Goal: Task Accomplishment & Management: Use online tool/utility

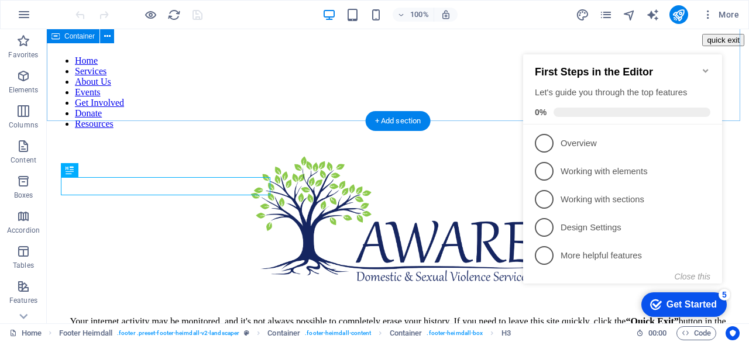
scroll to position [360, 0]
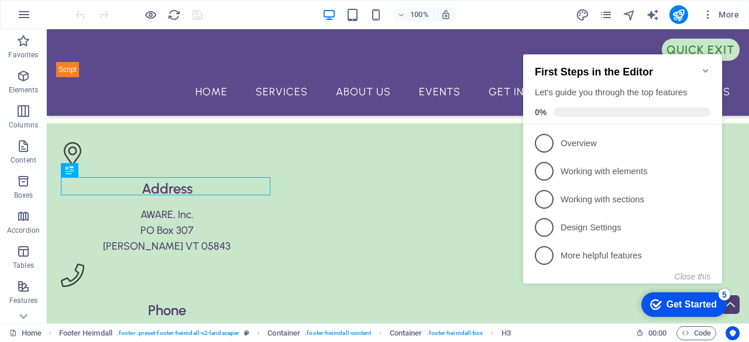
click at [704, 66] on icon "Minimize checklist" at bounding box center [705, 70] width 9 height 9
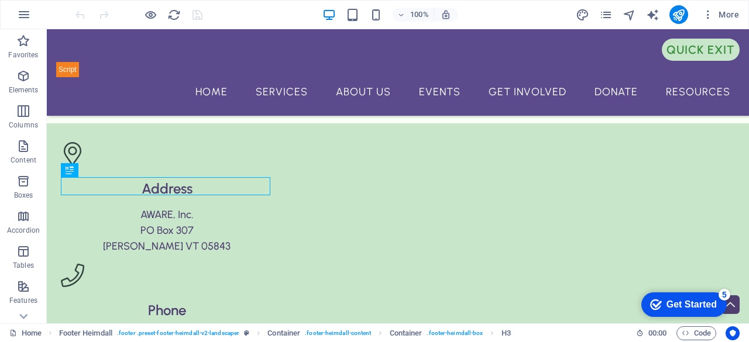
scroll to position [102, 0]
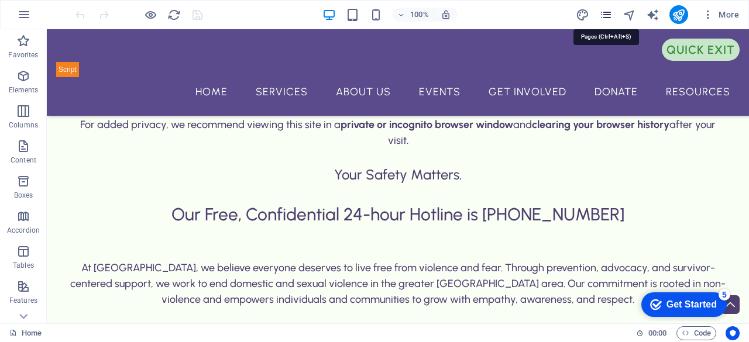
click at [606, 15] on icon "pages" at bounding box center [605, 14] width 13 height 13
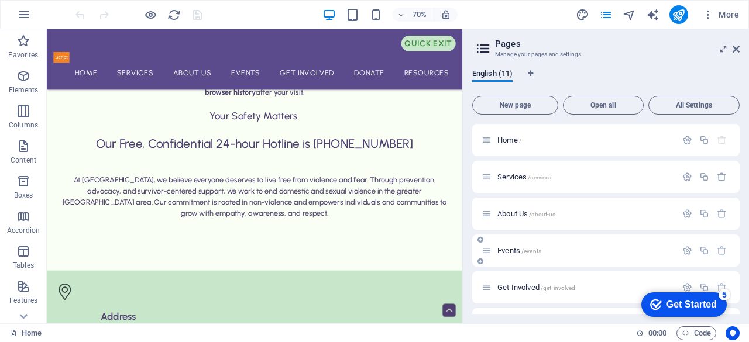
click at [513, 246] on div "Events /events" at bounding box center [579, 250] width 195 height 13
click at [527, 248] on span "/events" at bounding box center [531, 251] width 20 height 6
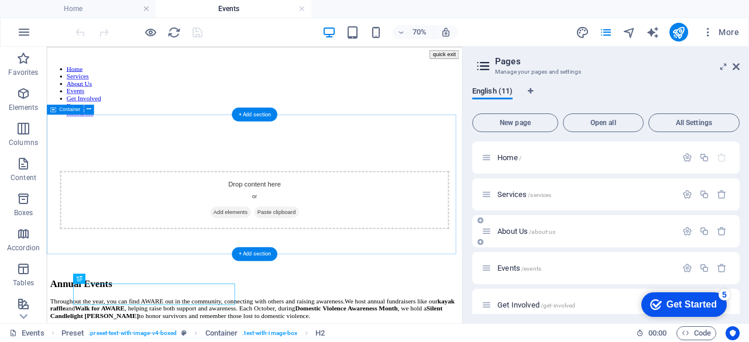
scroll to position [0, 0]
click at [314, 275] on span "Add elements" at bounding box center [309, 283] width 58 height 16
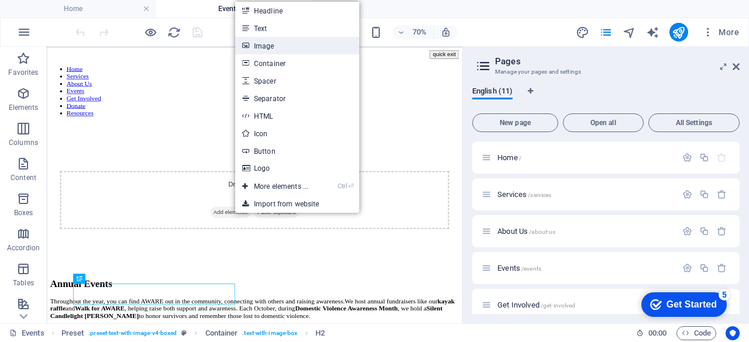
click at [274, 38] on link "Image" at bounding box center [297, 46] width 124 height 18
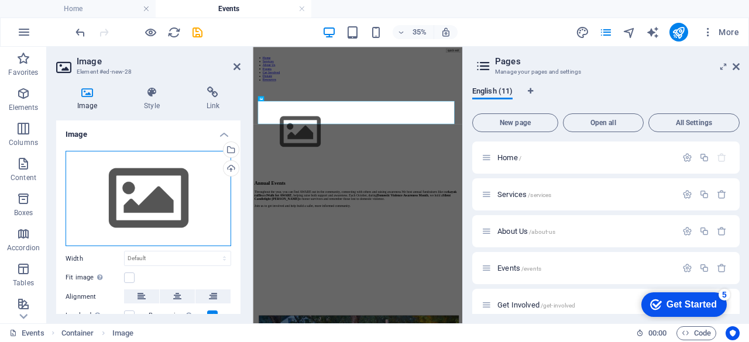
click at [185, 187] on div "Drag files here, click to choose files or select files from Files or our free s…" at bounding box center [149, 199] width 166 height 96
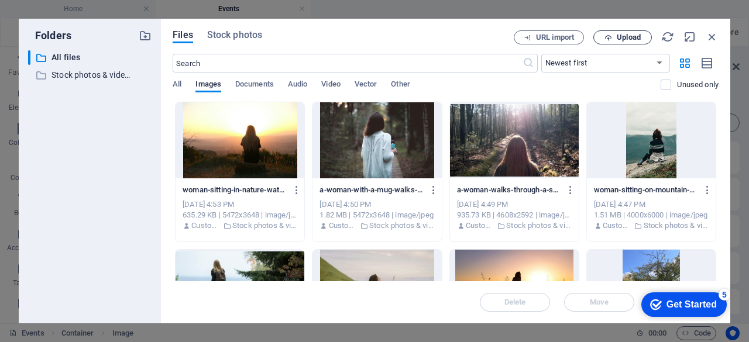
click at [616, 35] on span "Upload" at bounding box center [623, 38] width 48 height 8
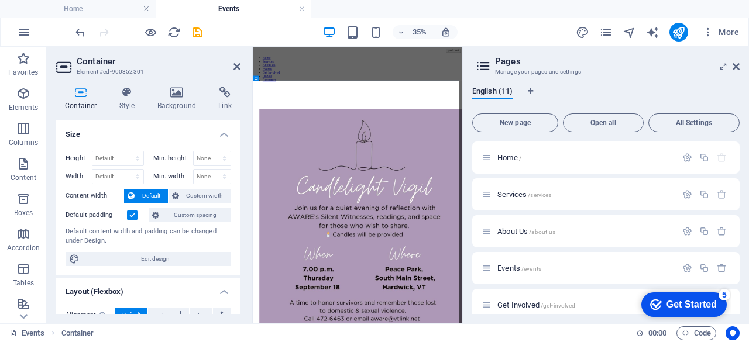
drag, startPoint x: 236, startPoint y: 178, endPoint x: 240, endPoint y: 224, distance: 45.2
click at [240, 224] on div "Size Height Default px rem % vh vw Min. height None px rem % vh vw Width Defaul…" at bounding box center [148, 218] width 184 height 194
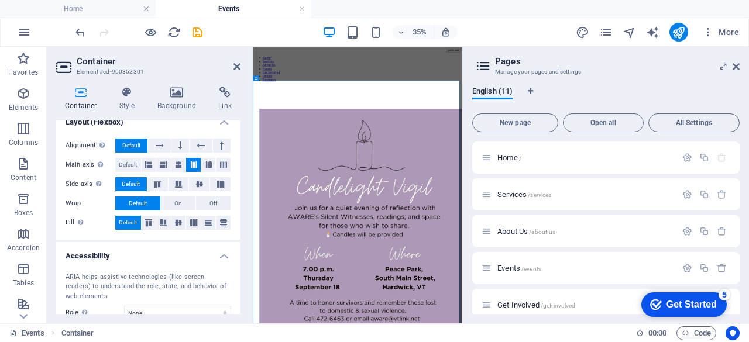
click at [237, 288] on div "ARIA helps assistive technologies (like screen readers) to understand the role,…" at bounding box center [148, 305] width 184 height 85
click at [237, 297] on div "ARIA helps assistive technologies (like screen readers) to understand the role,…" at bounding box center [148, 305] width 184 height 85
drag, startPoint x: 490, startPoint y: 344, endPoint x: 329, endPoint y: 643, distance: 339.8
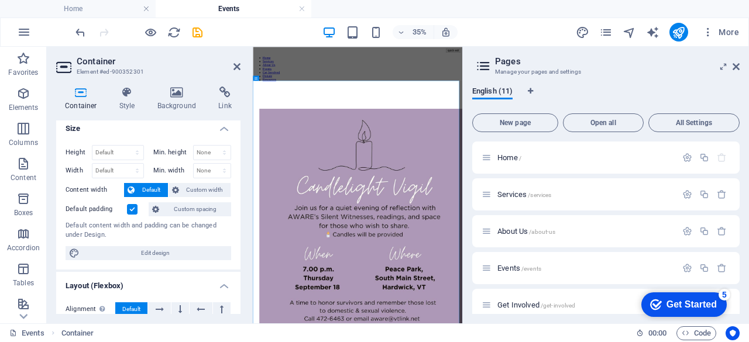
scroll to position [0, 0]
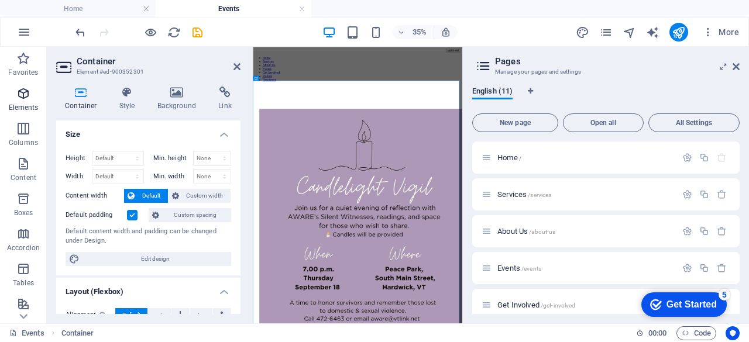
click at [23, 97] on icon "button" at bounding box center [23, 94] width 14 height 14
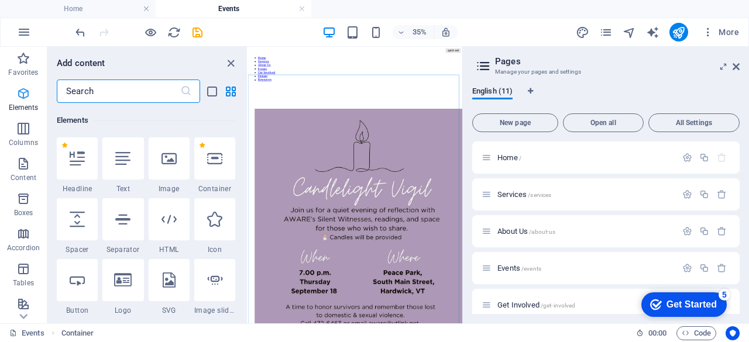
scroll to position [125, 0]
click at [166, 153] on icon at bounding box center [169, 157] width 15 height 15
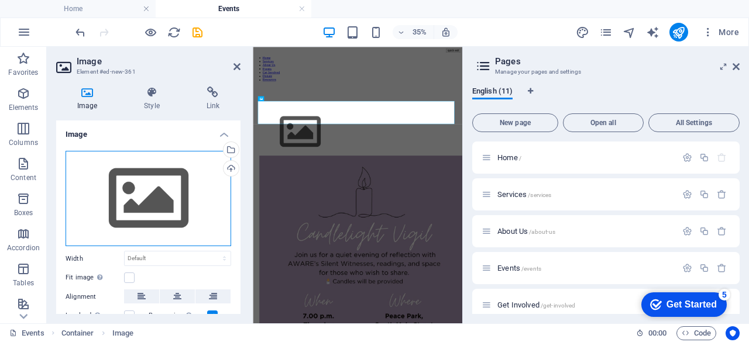
click at [158, 185] on div "Drag files here, click to choose files or select files from Files or our free s…" at bounding box center [149, 199] width 166 height 96
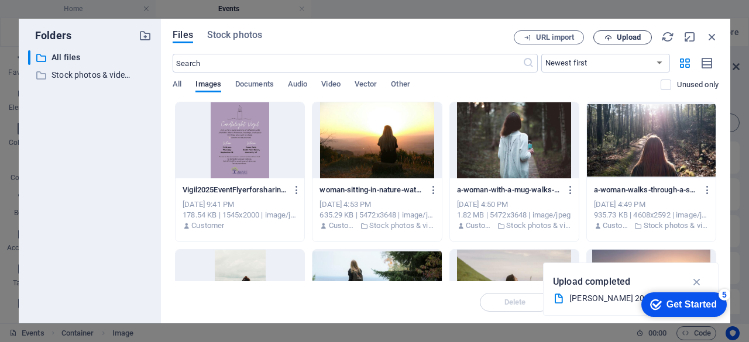
click at [614, 32] on button "Upload" at bounding box center [622, 37] width 59 height 14
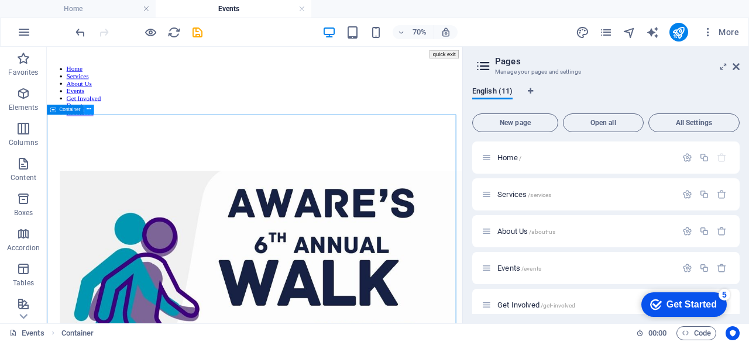
click at [90, 114] on icon at bounding box center [89, 109] width 5 height 9
click at [91, 151] on icon at bounding box center [91, 150] width 5 height 9
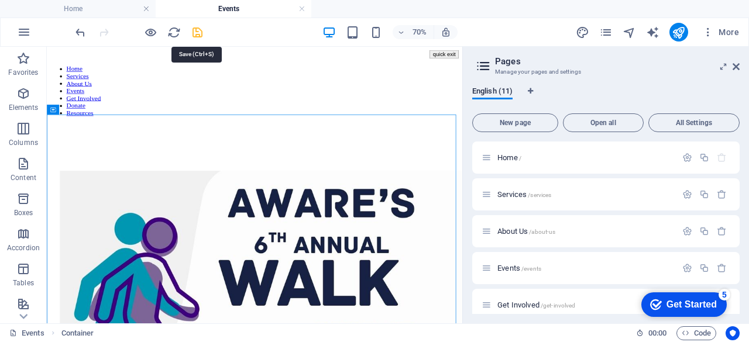
click at [197, 34] on icon "save" at bounding box center [197, 32] width 13 height 13
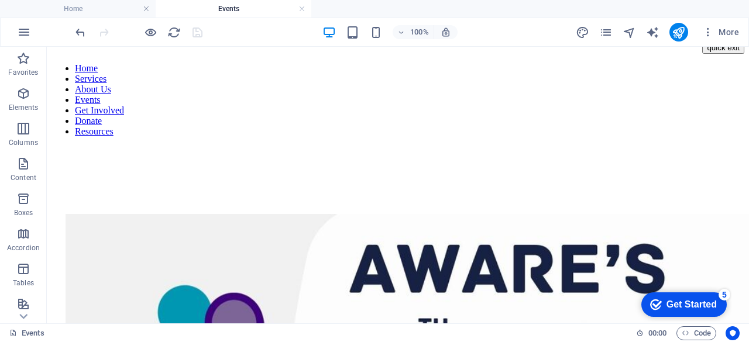
scroll to position [0, 0]
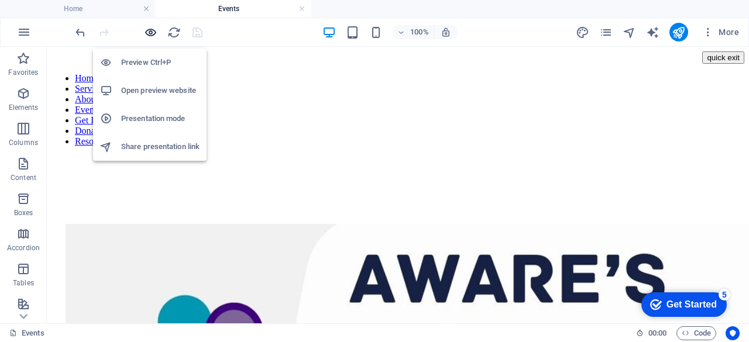
click at [151, 29] on icon "button" at bounding box center [150, 32] width 13 height 13
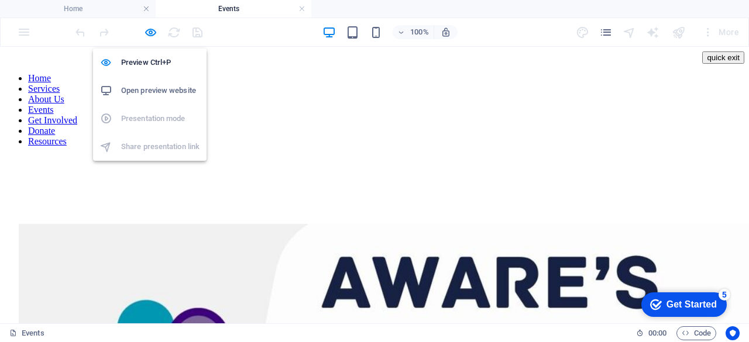
click at [153, 87] on h6 "Open preview website" at bounding box center [160, 91] width 78 height 14
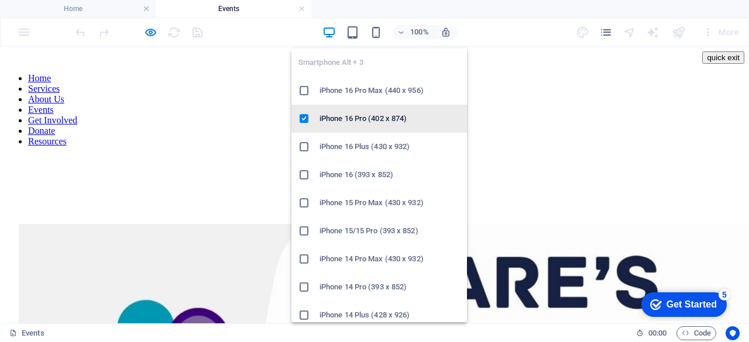
click at [349, 113] on h6 "iPhone 16 Pro (402 x 874)" at bounding box center [390, 119] width 140 height 14
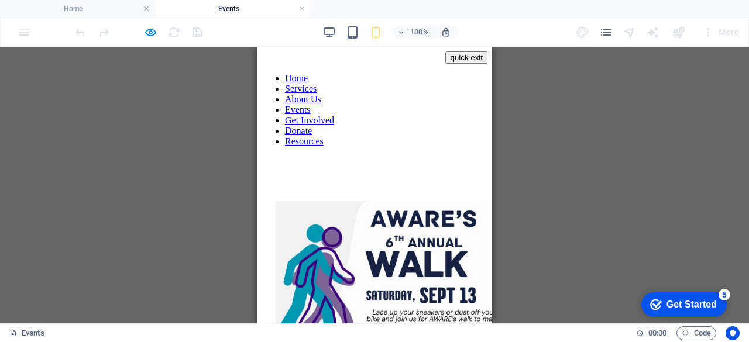
click at [208, 74] on div "Drag here to replace the existing content. Press “Ctrl” if you want to create a…" at bounding box center [374, 185] width 749 height 277
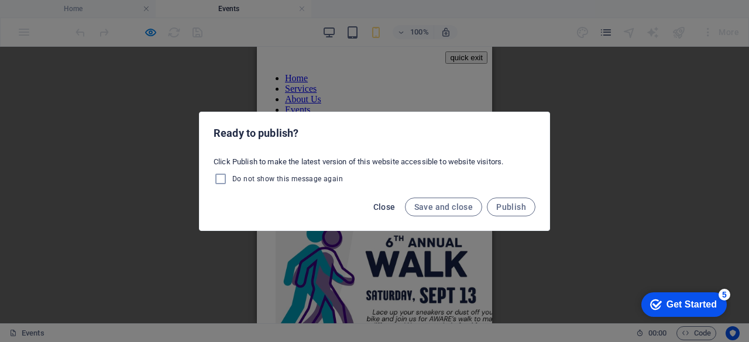
click at [386, 208] on span "Close" at bounding box center [384, 206] width 22 height 9
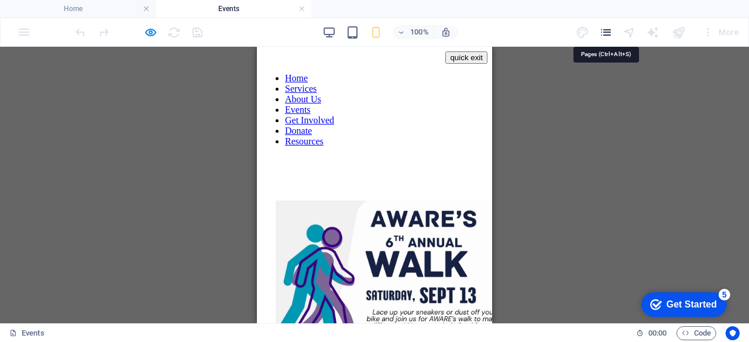
click at [606, 31] on icon "pages" at bounding box center [605, 32] width 13 height 13
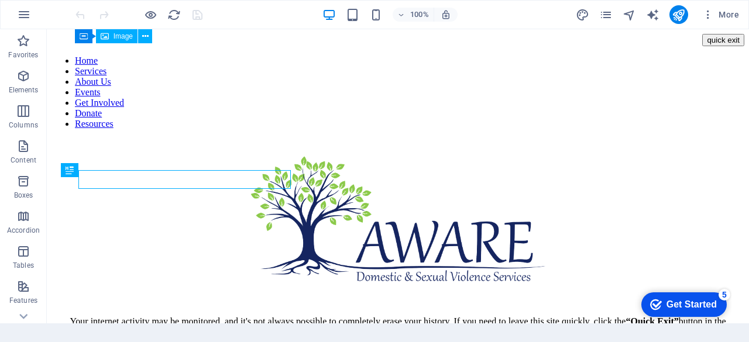
scroll to position [360, 0]
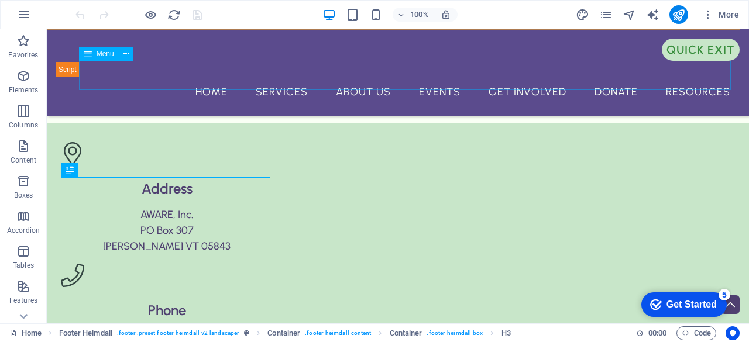
click at [430, 77] on nav "Home Services About Us Events Get Involved Donate Resources" at bounding box center [397, 91] width 683 height 29
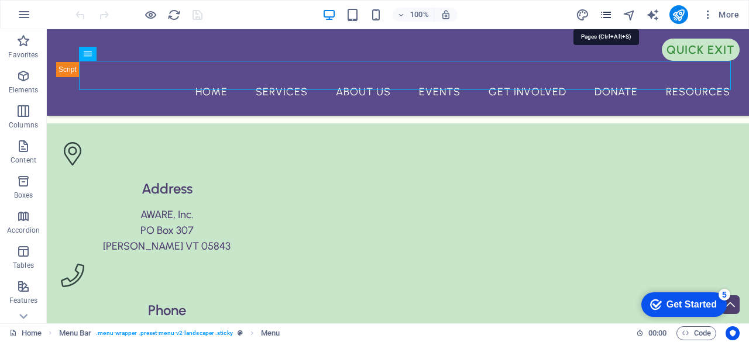
click at [606, 12] on icon "pages" at bounding box center [605, 14] width 13 height 13
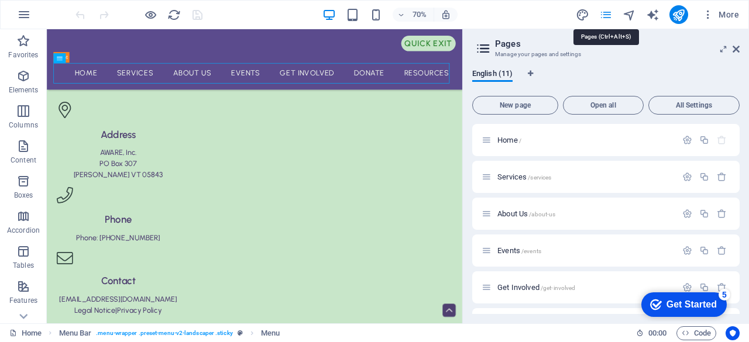
scroll to position [225, 0]
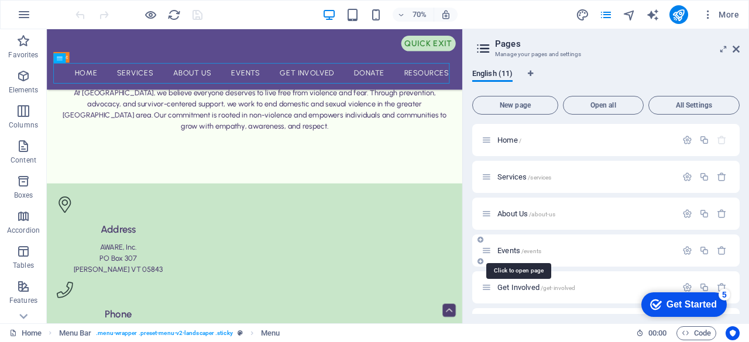
click at [513, 248] on span "Events /events" at bounding box center [519, 250] width 44 height 9
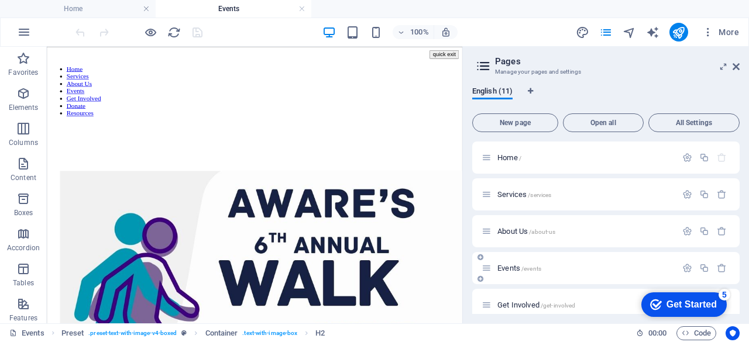
scroll to position [1514, 0]
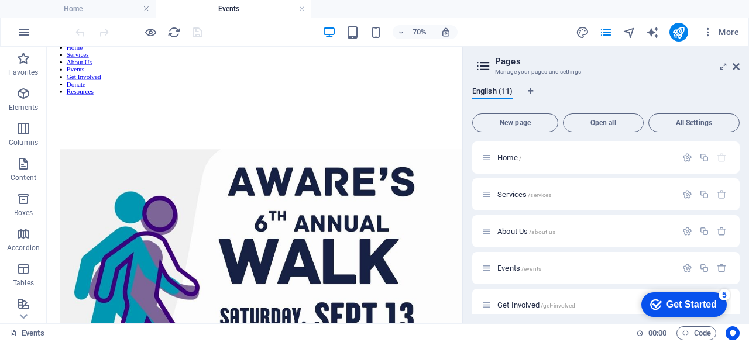
scroll to position [17, 0]
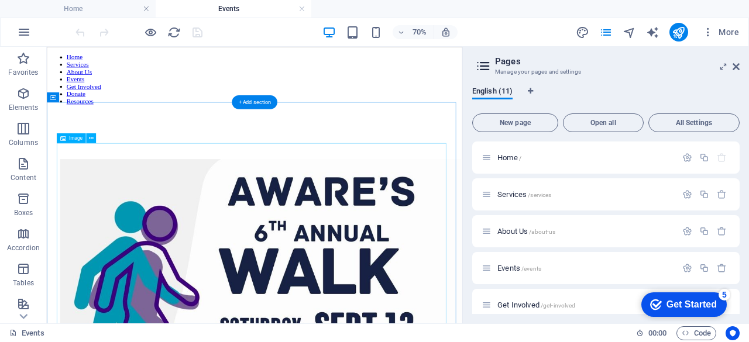
click at [734, 62] on icon at bounding box center [736, 66] width 7 height 9
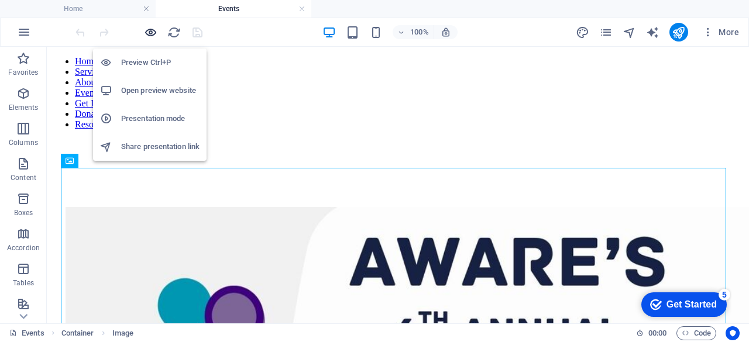
click at [152, 32] on icon "button" at bounding box center [150, 32] width 13 height 13
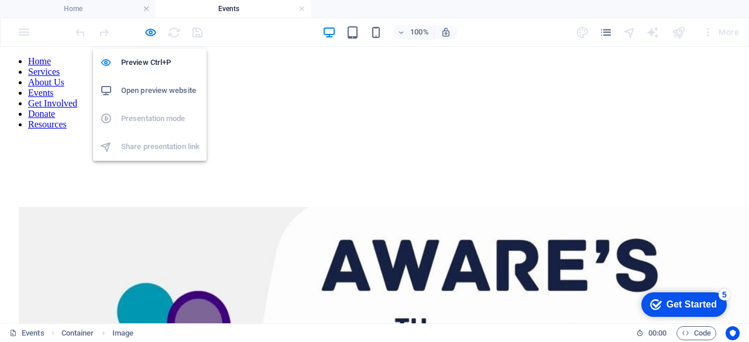
click at [150, 87] on h6 "Open preview website" at bounding box center [160, 91] width 78 height 14
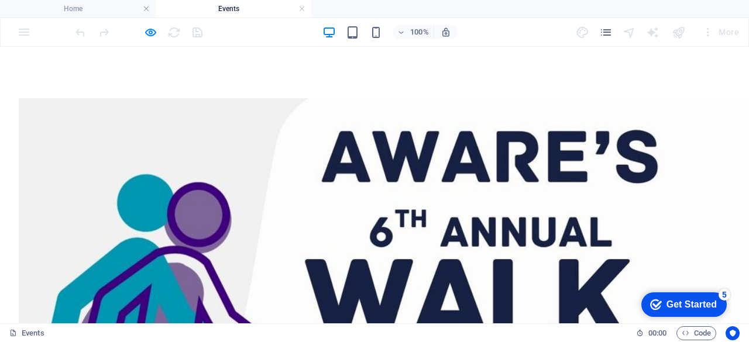
scroll to position [0, 0]
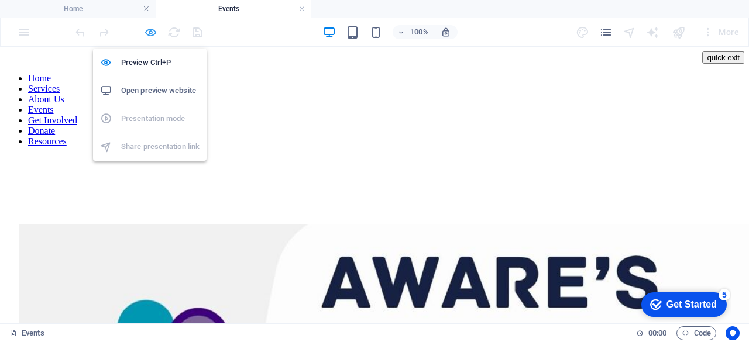
click at [147, 32] on icon "button" at bounding box center [150, 32] width 13 height 13
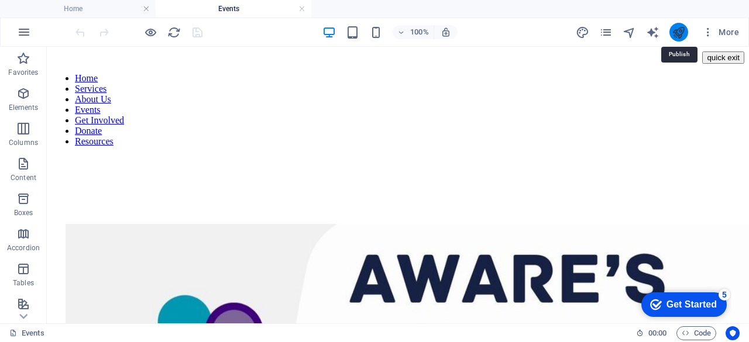
click at [674, 34] on icon "publish" at bounding box center [678, 32] width 13 height 13
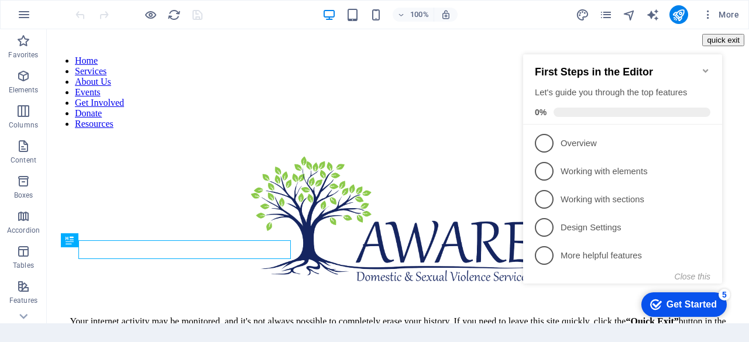
scroll to position [360, 0]
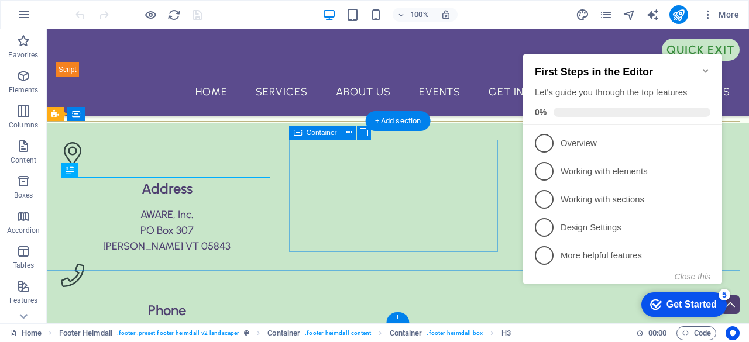
click at [273, 264] on div "Phone Phone: 1-802-472-6463" at bounding box center [167, 304] width 212 height 81
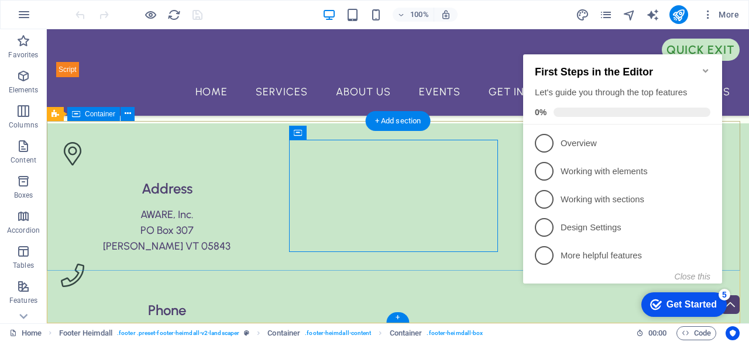
click at [509, 221] on div "Address AWARE, Inc. PO Box 307 Hardwick VT 05843 Phone Phone: 1-802-472-6463 Co…" at bounding box center [398, 295] width 702 height 344
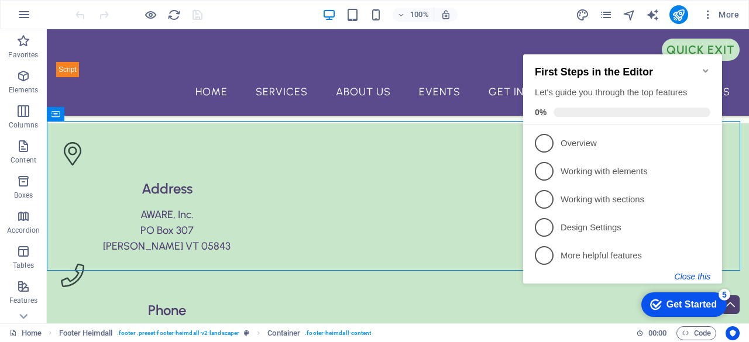
click at [685, 272] on button "Close this" at bounding box center [693, 276] width 36 height 9
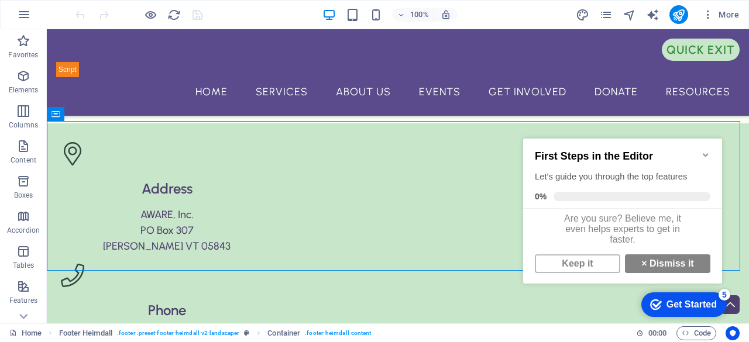
click at [702, 140] on div "First Steps in the Editor Let's guide you through the top features 0%" at bounding box center [622, 174] width 199 height 70
click at [600, 273] on link "Keep it" at bounding box center [577, 264] width 85 height 19
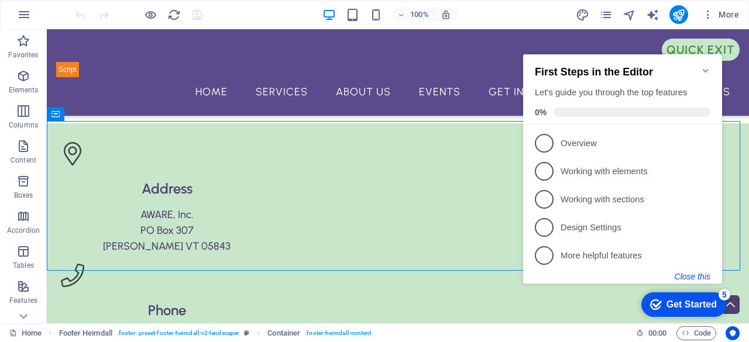
click at [692, 273] on button "Close this" at bounding box center [693, 276] width 36 height 9
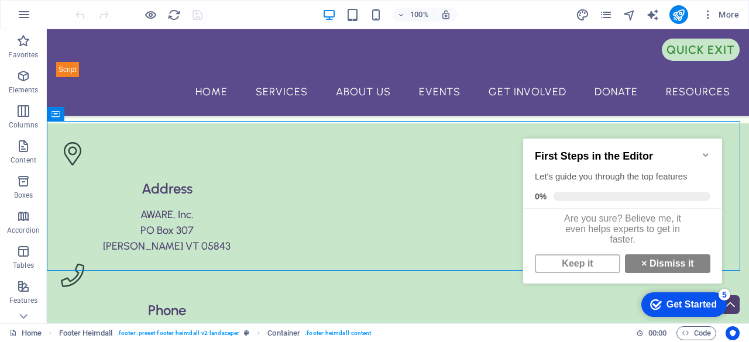
click at [703, 146] on div "First Steps in the Editor Let's guide you through the top features 0%" at bounding box center [622, 174] width 199 height 70
click at [602, 12] on icon "pages" at bounding box center [605, 14] width 13 height 13
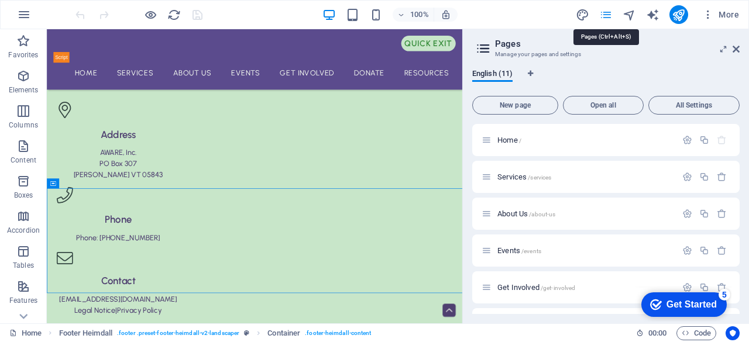
scroll to position [225, 0]
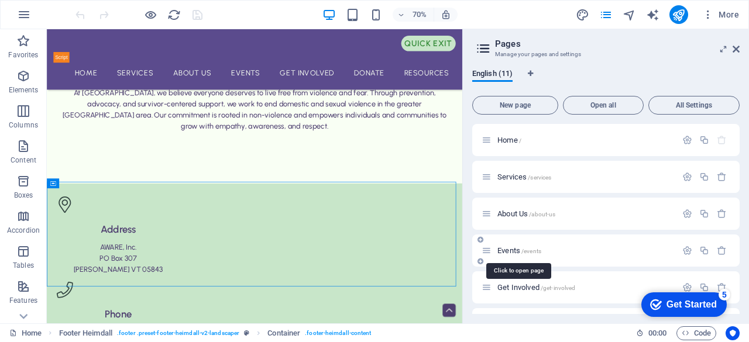
click at [504, 252] on span "Events /events" at bounding box center [519, 250] width 44 height 9
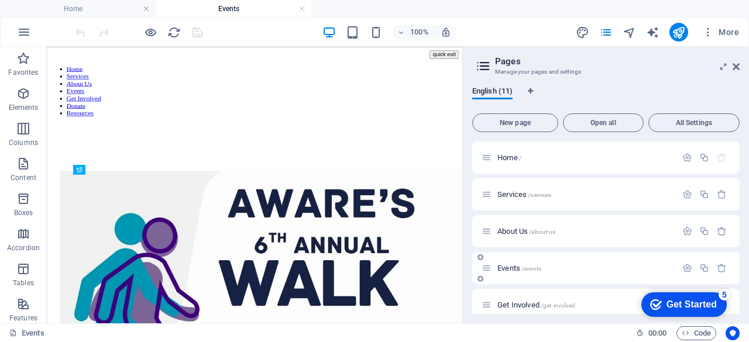
scroll to position [1514, 0]
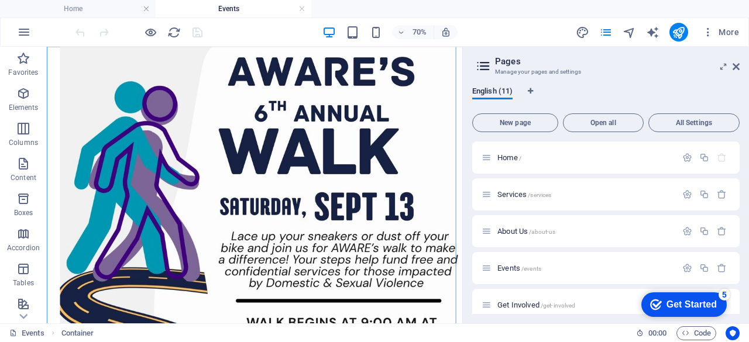
scroll to position [0, 0]
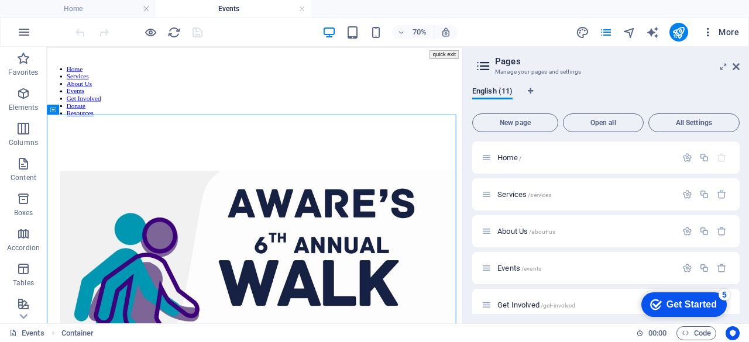
click at [711, 35] on icon "button" at bounding box center [708, 32] width 12 height 12
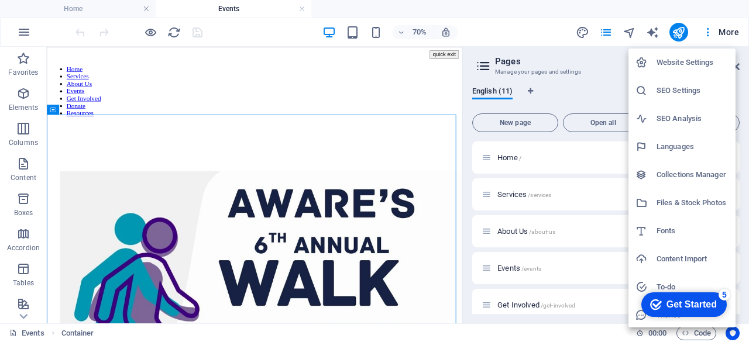
click at [609, 52] on div at bounding box center [374, 171] width 749 height 342
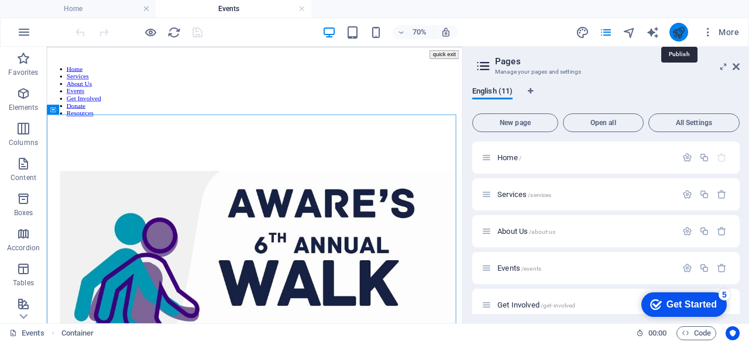
click at [676, 28] on icon "publish" at bounding box center [678, 32] width 13 height 13
